Goal: Check status: Check status

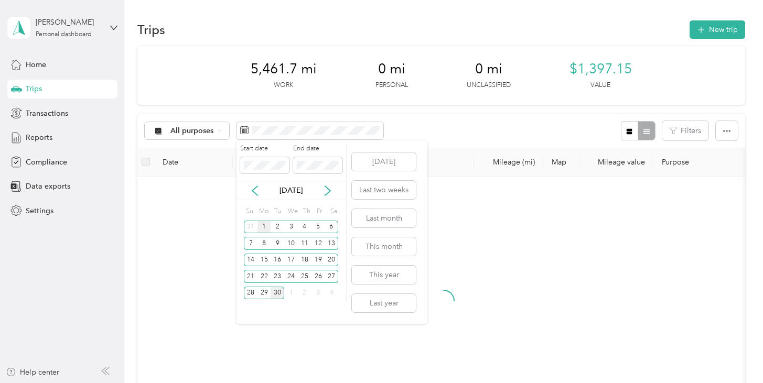
click at [265, 227] on div "1" at bounding box center [265, 227] width 14 height 13
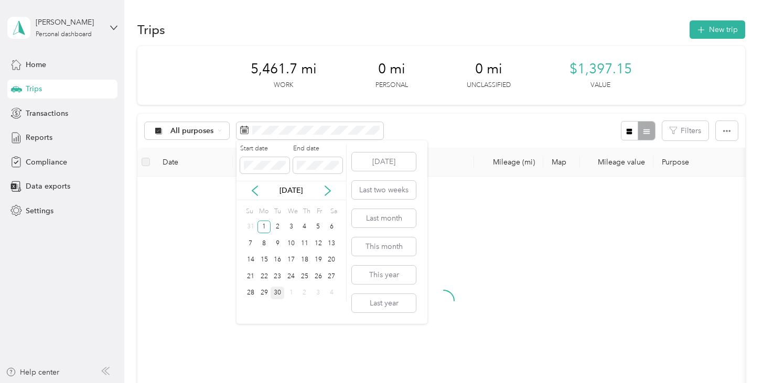
click at [275, 292] on div "30" at bounding box center [278, 293] width 14 height 13
